Goal: Task Accomplishment & Management: Use online tool/utility

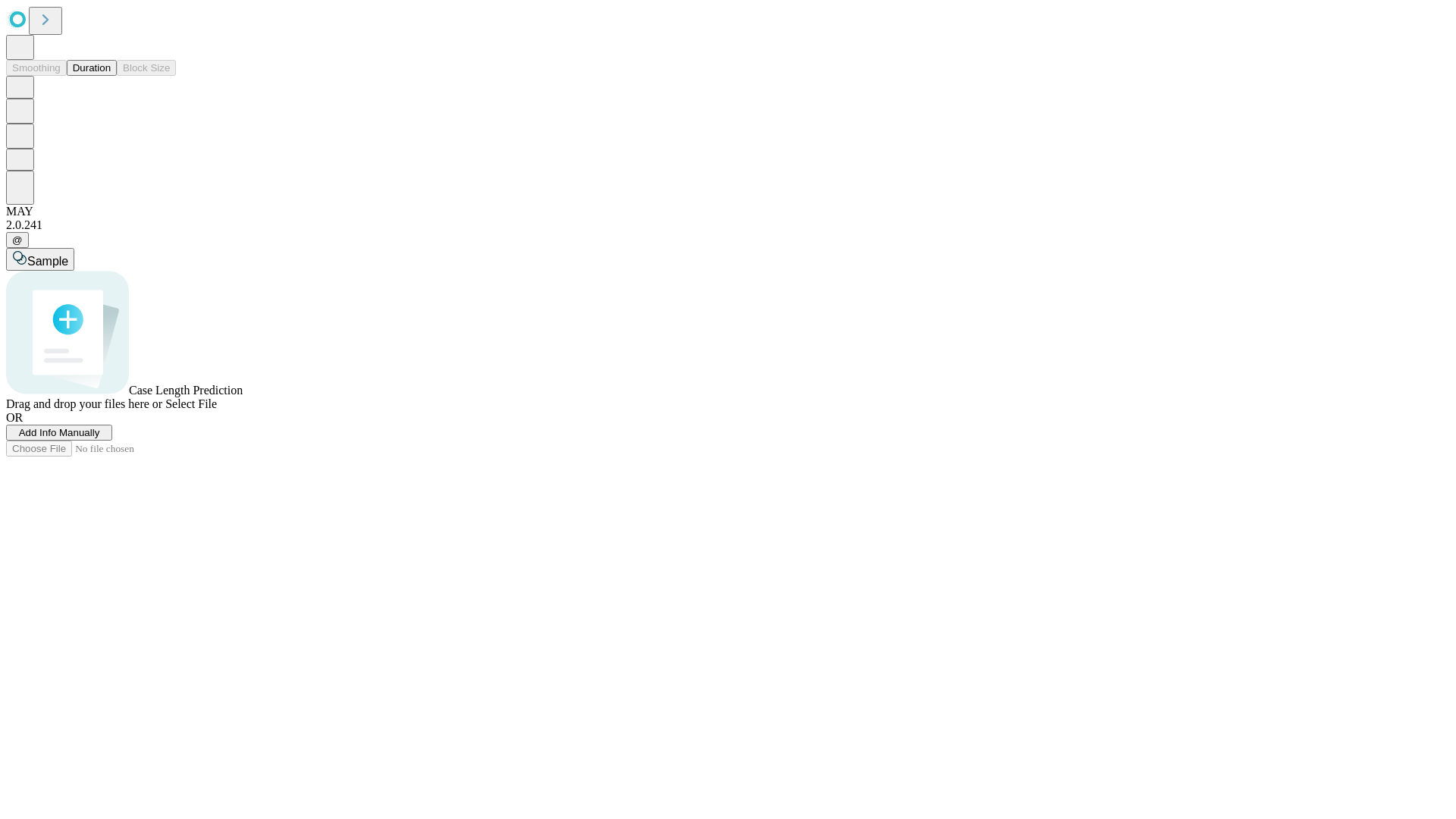
click at [110, 76] on button "Duration" at bounding box center [92, 67] width 50 height 16
click at [100, 438] on span "Add Info Manually" at bounding box center [59, 432] width 81 height 11
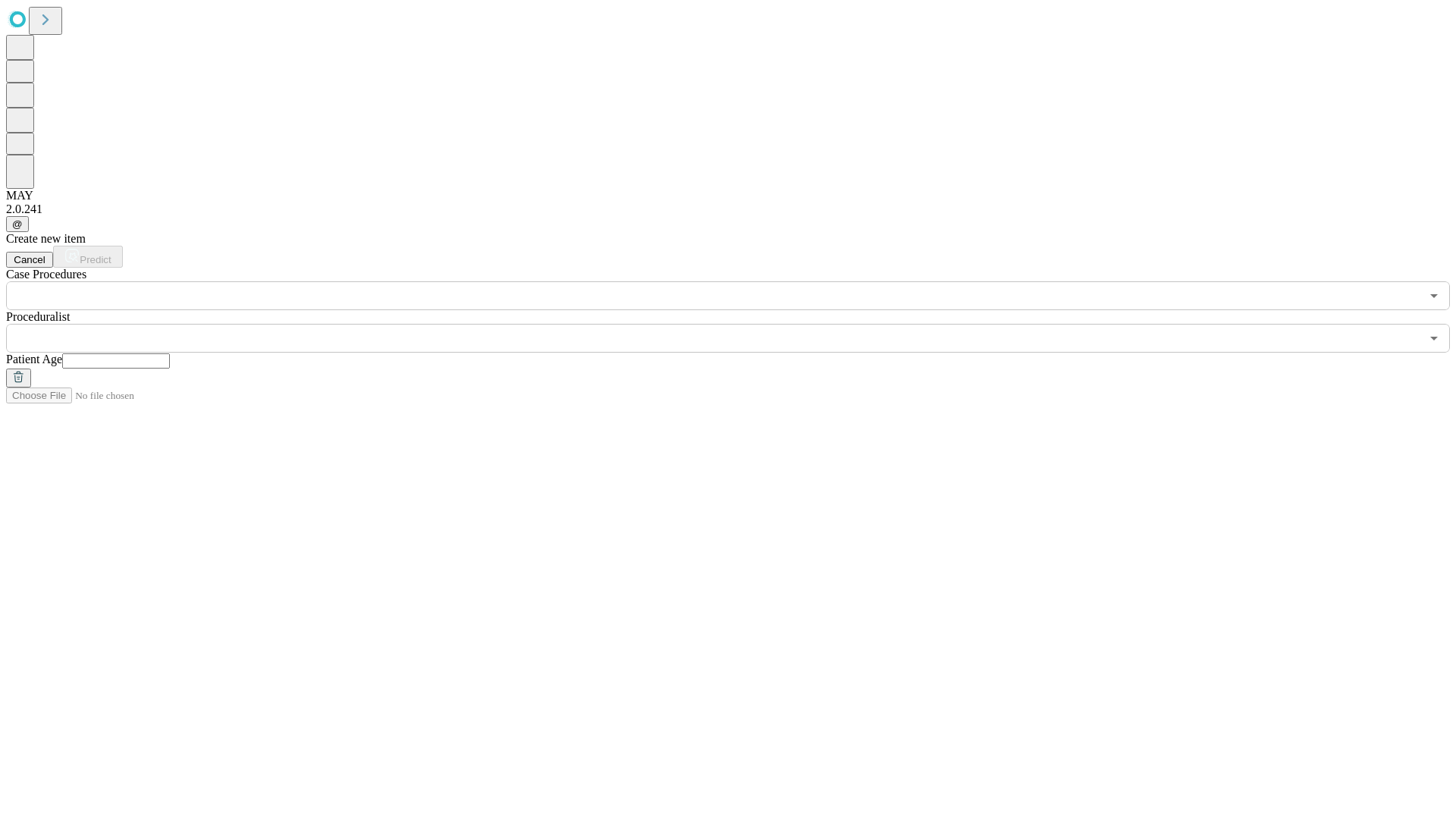
click at [170, 353] on input "text" at bounding box center [115, 361] width 108 height 15
type input "*"
click at [739, 323] on input "text" at bounding box center [713, 338] width 1414 height 29
